Goal: Information Seeking & Learning: Learn about a topic

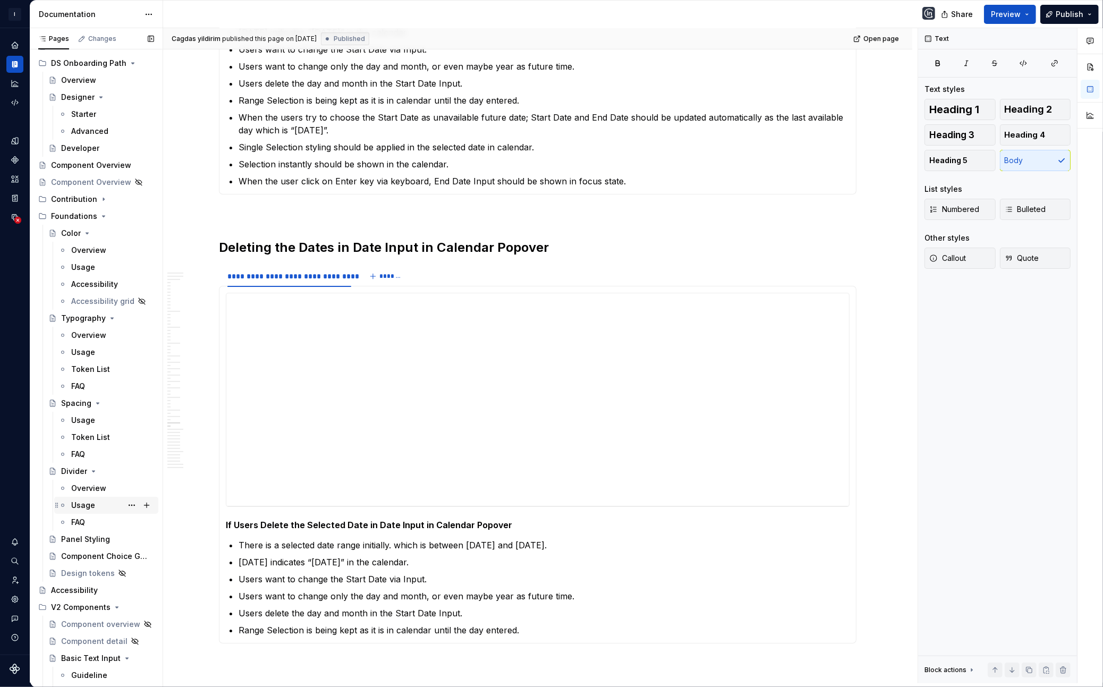
scroll to position [80, 0]
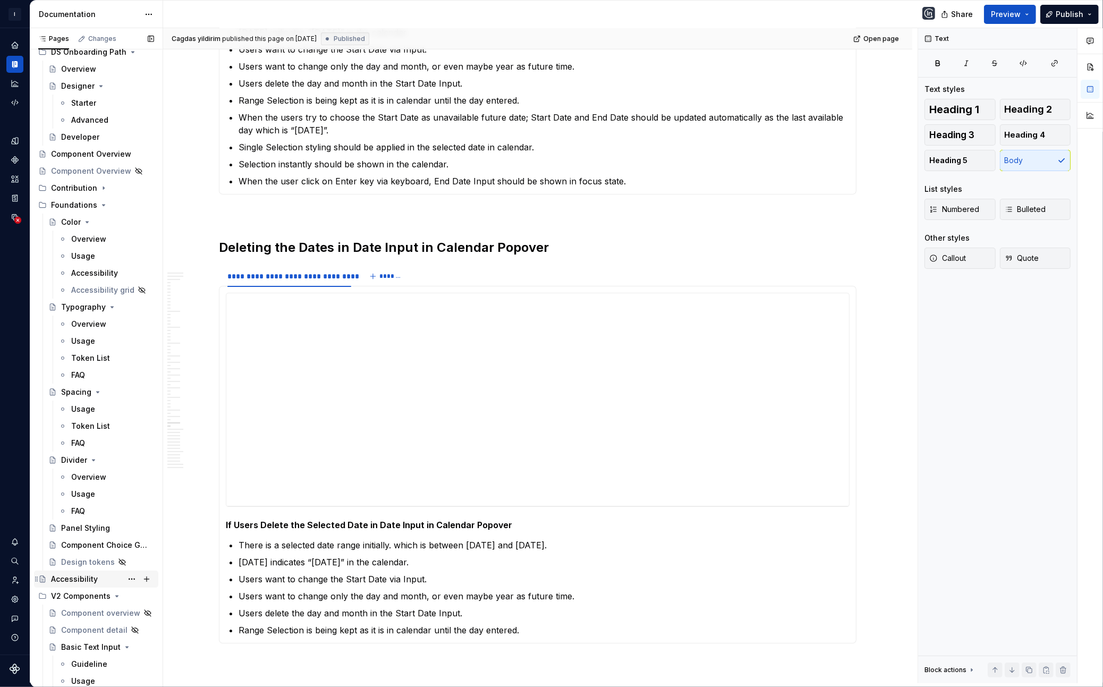
click at [76, 577] on div "Accessibility" at bounding box center [74, 579] width 47 height 11
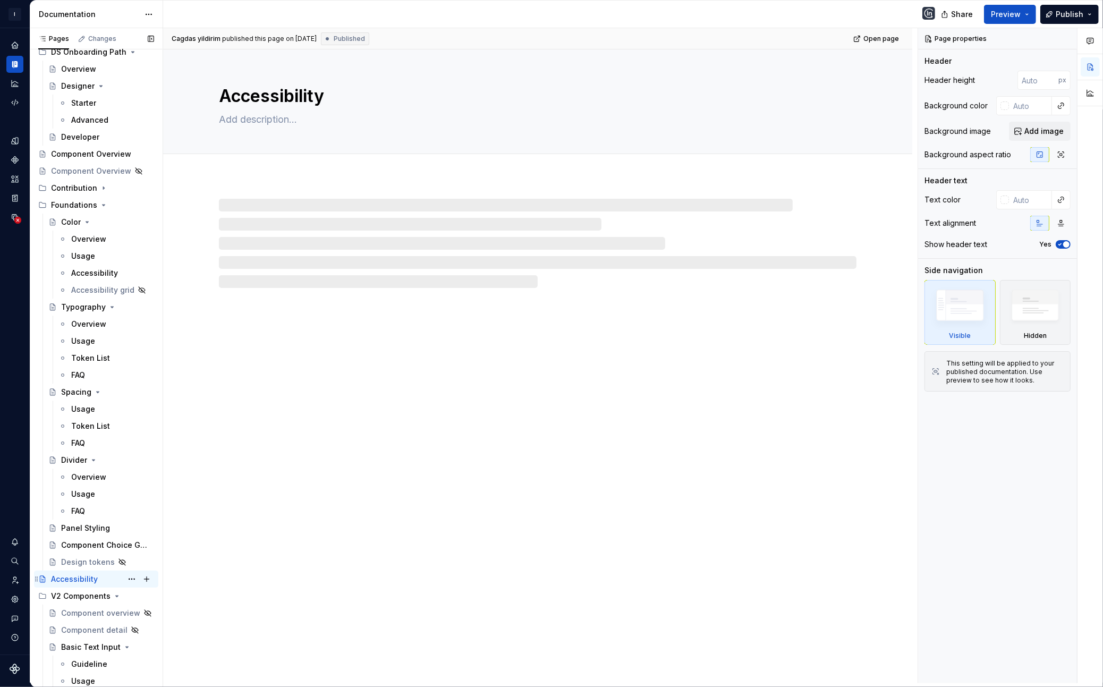
click at [76, 576] on div "Accessibility" at bounding box center [74, 579] width 47 height 11
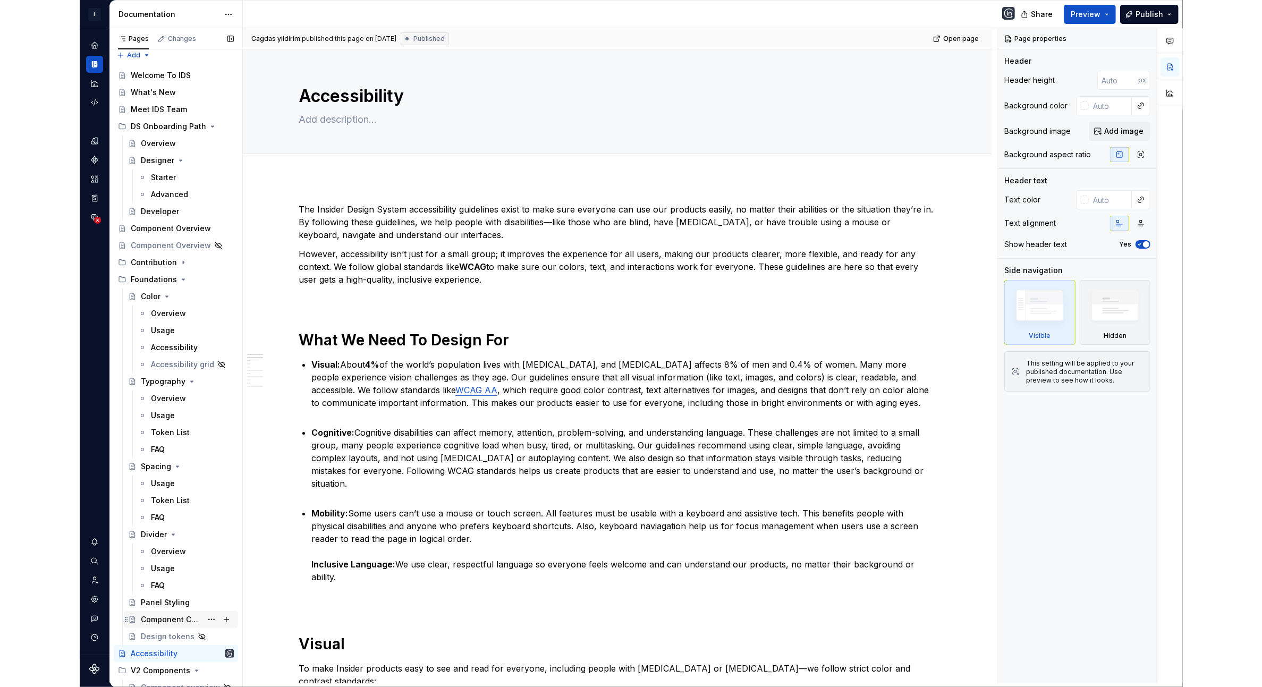
scroll to position [3, 0]
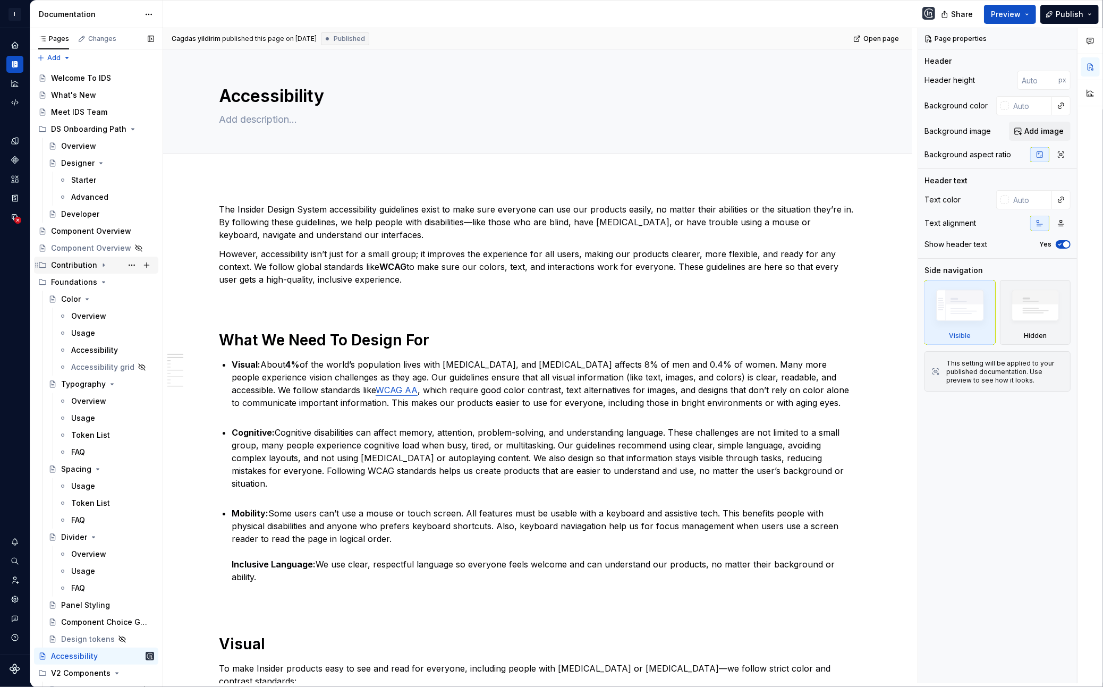
click at [100, 265] on icon "Page tree" at bounding box center [103, 265] width 8 height 8
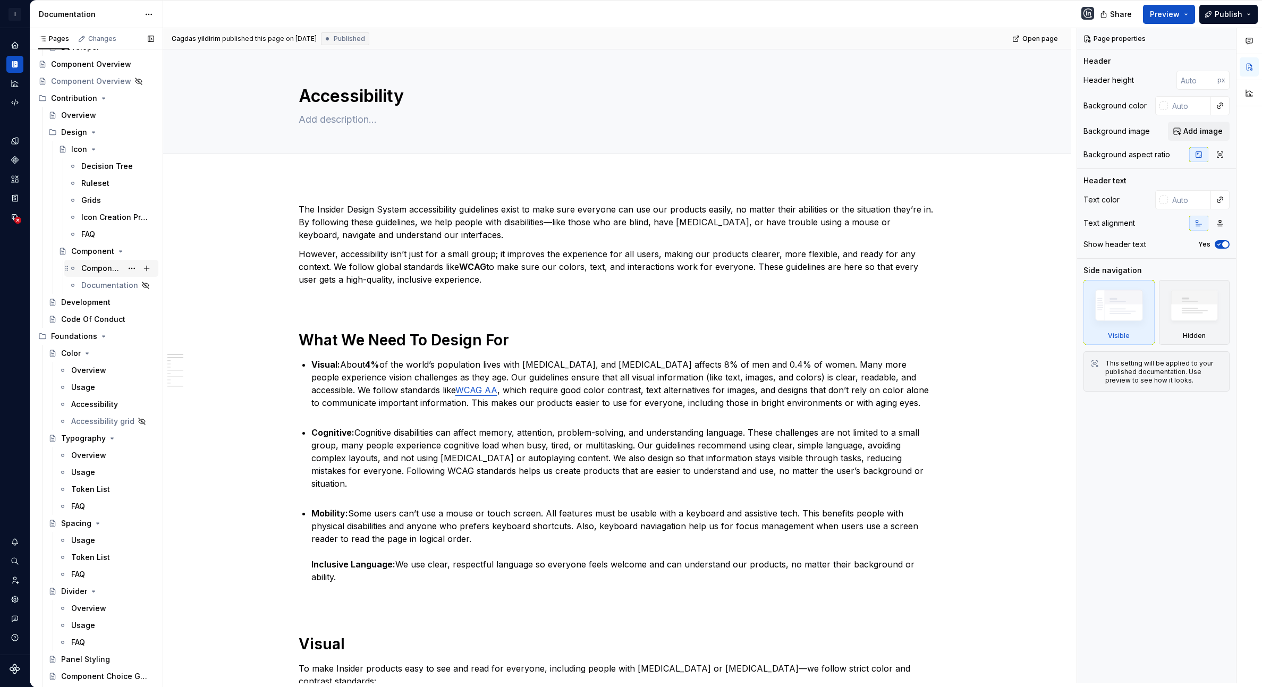
scroll to position [3910, 0]
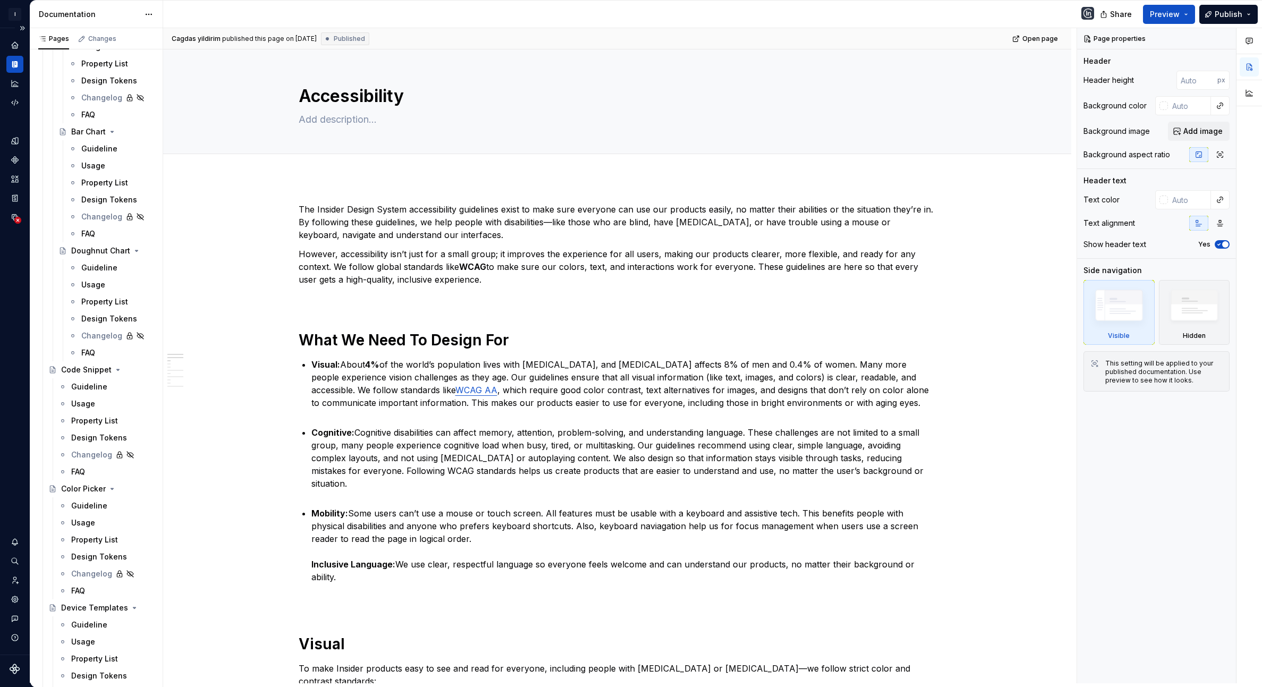
click at [86, 391] on div "Guideline" at bounding box center [112, 386] width 83 height 11
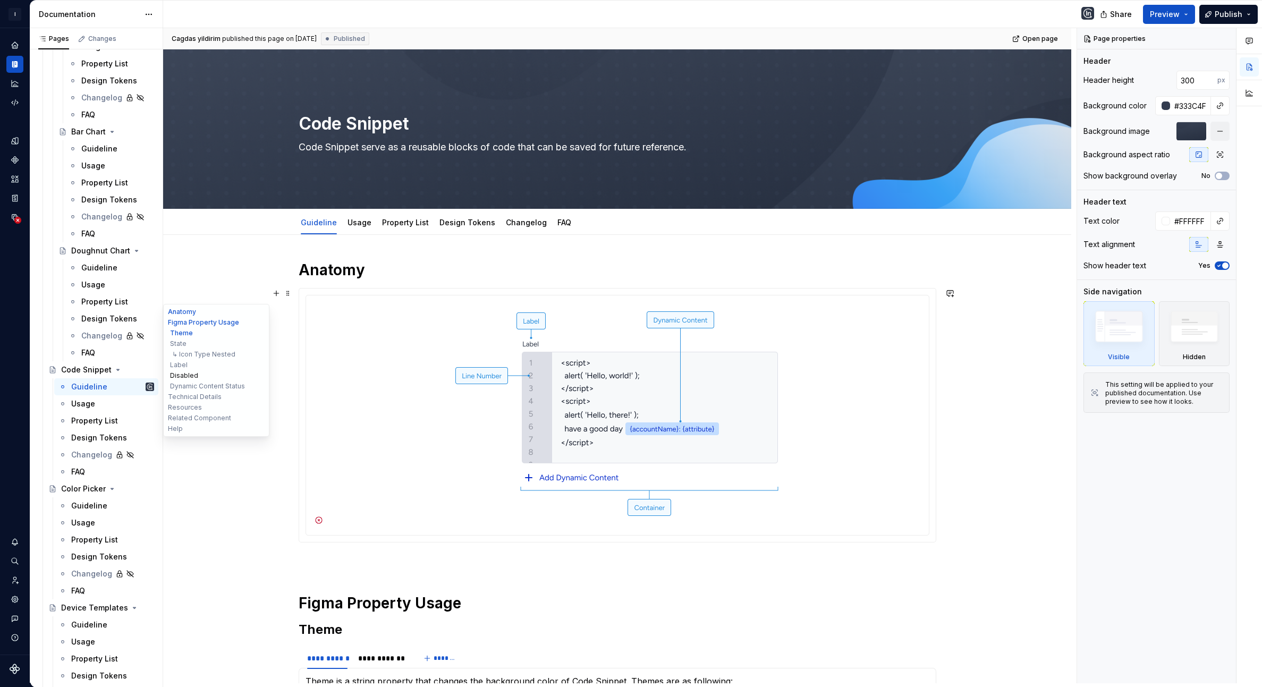
click at [193, 374] on button "Disabled" at bounding box center [216, 375] width 101 height 11
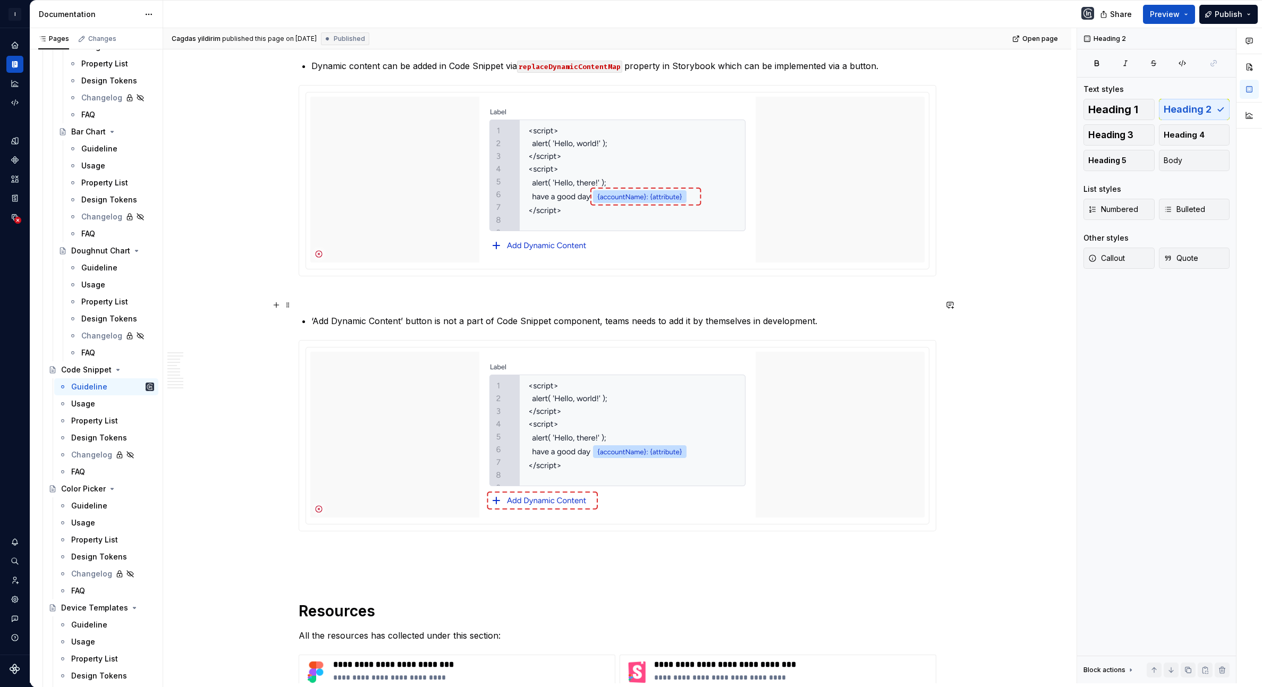
scroll to position [5023, 0]
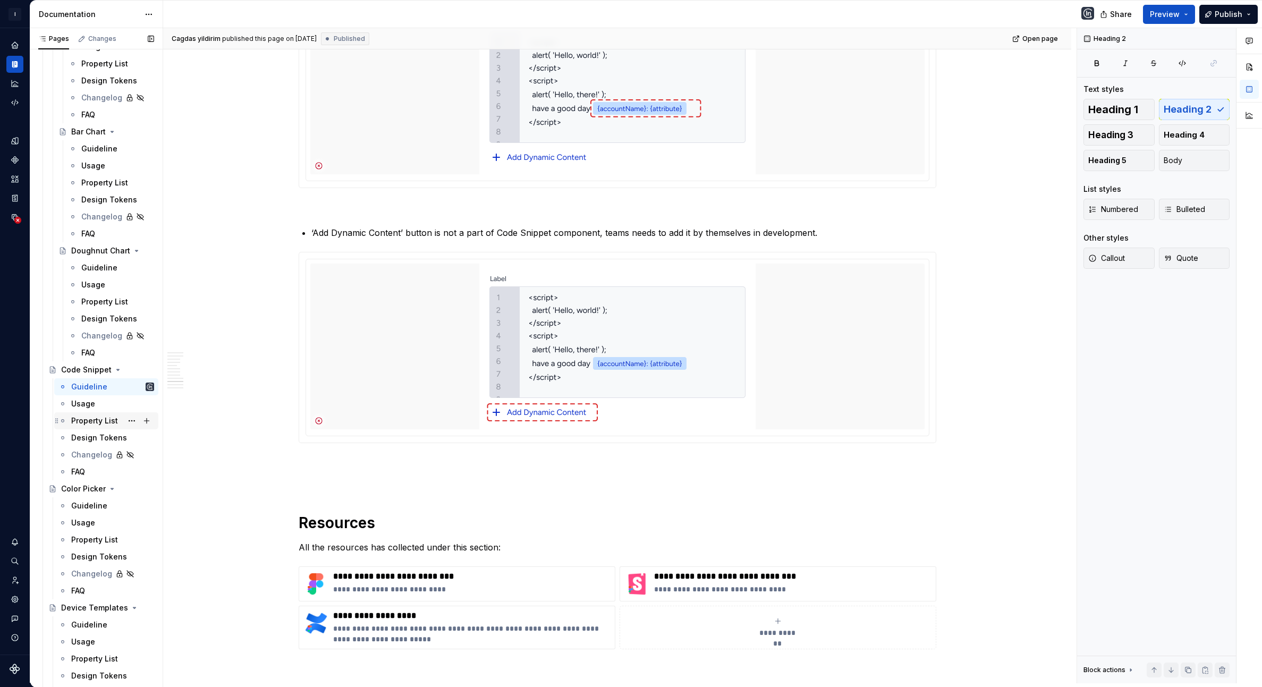
click at [99, 417] on div "Property List" at bounding box center [94, 420] width 47 height 11
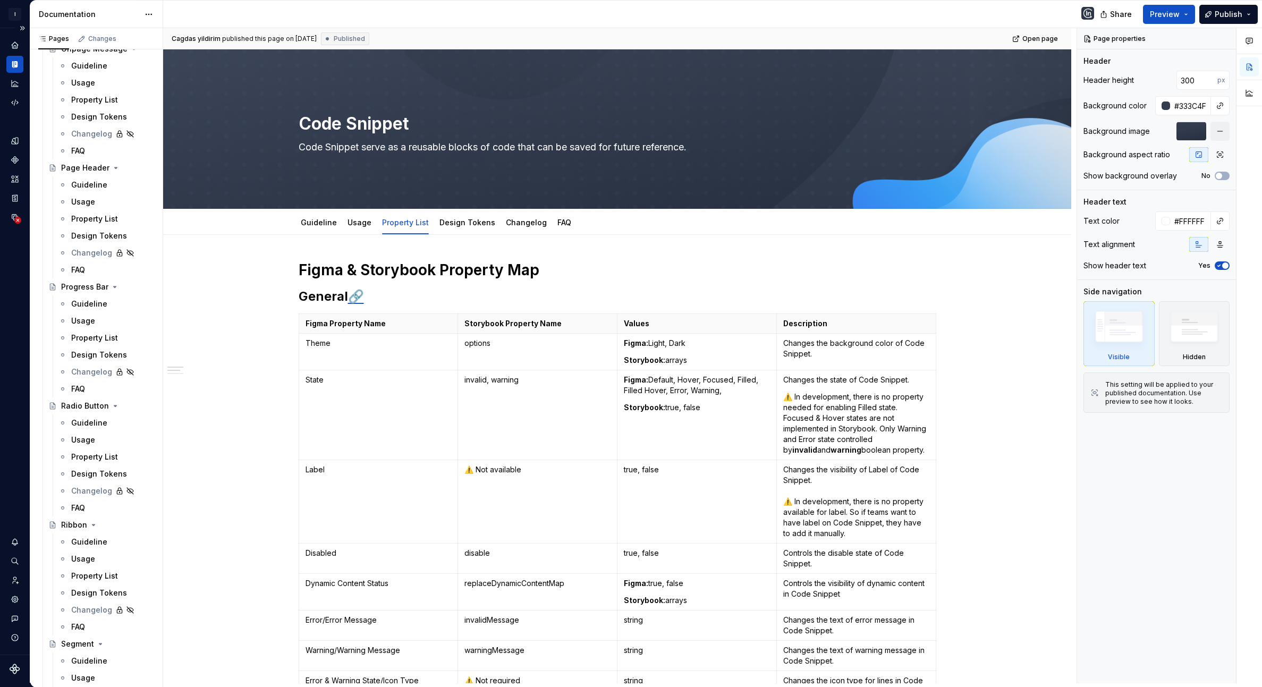
type textarea "*"
